Goal: Task Accomplishment & Management: Use online tool/utility

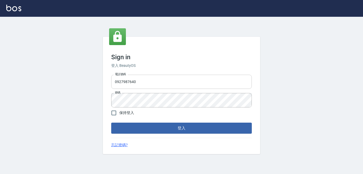
click at [153, 83] on input "0927987640" at bounding box center [181, 82] width 141 height 14
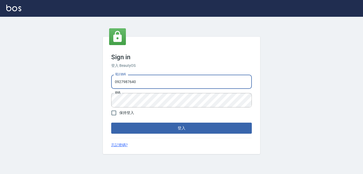
drag, startPoint x: 151, startPoint y: 85, endPoint x: 95, endPoint y: 85, distance: 56.4
click at [95, 85] on div "Sign in 登入 BeautyOS 電話號碼 [PHONE_NUMBER] 電話號碼 密碼 密碼 保持登入 登入 忘記密碼?" at bounding box center [181, 95] width 363 height 157
type input "0939367977"
click at [95, 92] on div "Sign in 登入 BeautyOS 電話號碼 [PHONE_NUMBER] 電話號碼 密碼 密碼 保持登入 登入 忘記密碼?" at bounding box center [181, 95] width 363 height 157
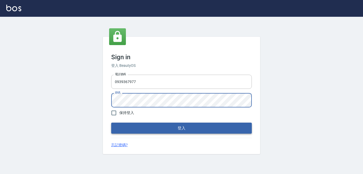
click at [209, 131] on button "登入" at bounding box center [181, 128] width 141 height 11
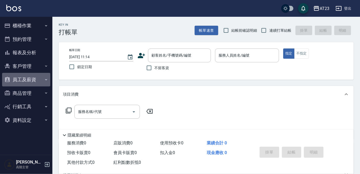
click at [35, 79] on button "員工及薪資" at bounding box center [26, 80] width 48 height 14
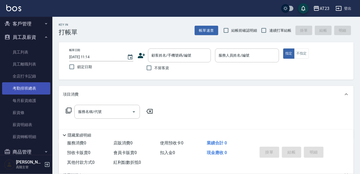
scroll to position [47, 0]
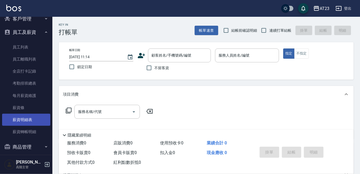
click at [35, 121] on link "薪資明細表" at bounding box center [26, 120] width 48 height 12
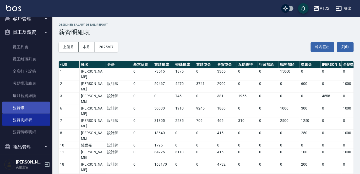
click at [37, 113] on link "薪資條" at bounding box center [26, 108] width 48 height 12
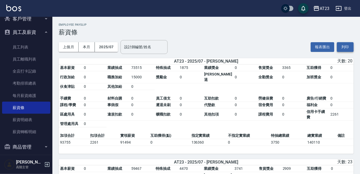
click at [349, 47] on button "列印" at bounding box center [345, 47] width 17 height 10
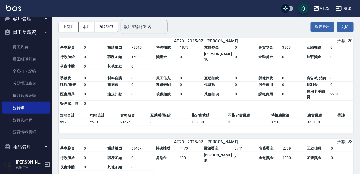
scroll to position [47, 0]
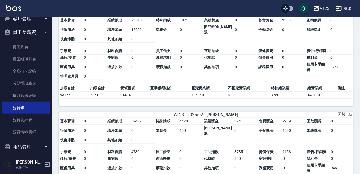
click at [32, 121] on link "薪資明細表" at bounding box center [26, 120] width 48 height 12
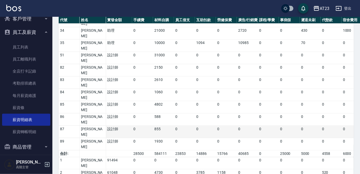
scroll to position [225, 0]
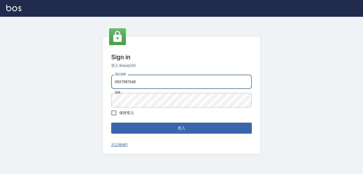
drag, startPoint x: 151, startPoint y: 82, endPoint x: 126, endPoint y: 81, distance: 24.7
click at [126, 81] on input "0927987640" at bounding box center [181, 82] width 141 height 14
click at [154, 83] on input "0927987640" at bounding box center [181, 82] width 141 height 14
drag, startPoint x: 153, startPoint y: 83, endPoint x: 87, endPoint y: 82, distance: 66.1
click at [87, 82] on div "Sign in 登入 BeautyOS 電話號碼 [PHONE_NUMBER] 電話號碼 密碼 密碼 保持登入 登入 忘記密碼?" at bounding box center [181, 95] width 363 height 157
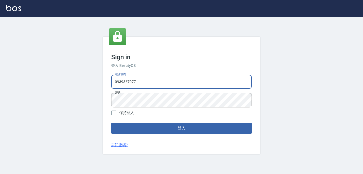
type input "0939367977"
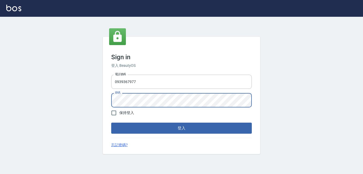
click at [97, 100] on div "Sign in 登入 BeautyOS 電話號碼 [PHONE_NUMBER] 電話號碼 密碼 密碼 保持登入 登入 忘記密碼?" at bounding box center [181, 95] width 363 height 157
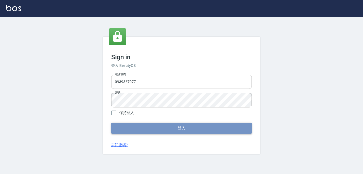
click at [223, 129] on button "登入" at bounding box center [181, 128] width 141 height 11
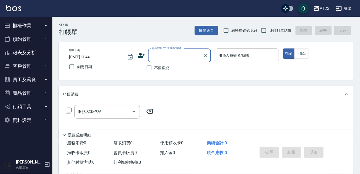
click at [27, 83] on button "員工及薪資" at bounding box center [26, 80] width 48 height 14
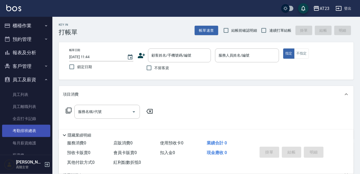
scroll to position [71, 0]
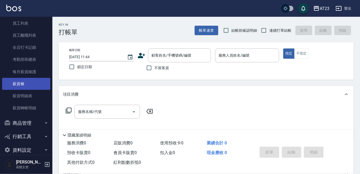
click at [39, 84] on link "薪資條" at bounding box center [26, 84] width 48 height 12
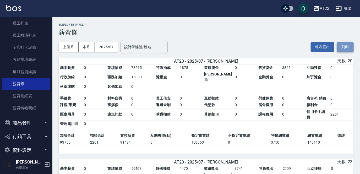
click at [348, 48] on button "列印" at bounding box center [345, 47] width 17 height 10
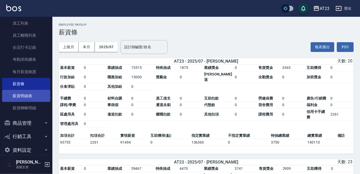
click at [31, 97] on link "薪資明細表" at bounding box center [26, 96] width 48 height 12
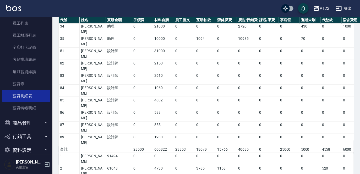
scroll to position [225, 0]
